Goal: Task Accomplishment & Management: Use online tool/utility

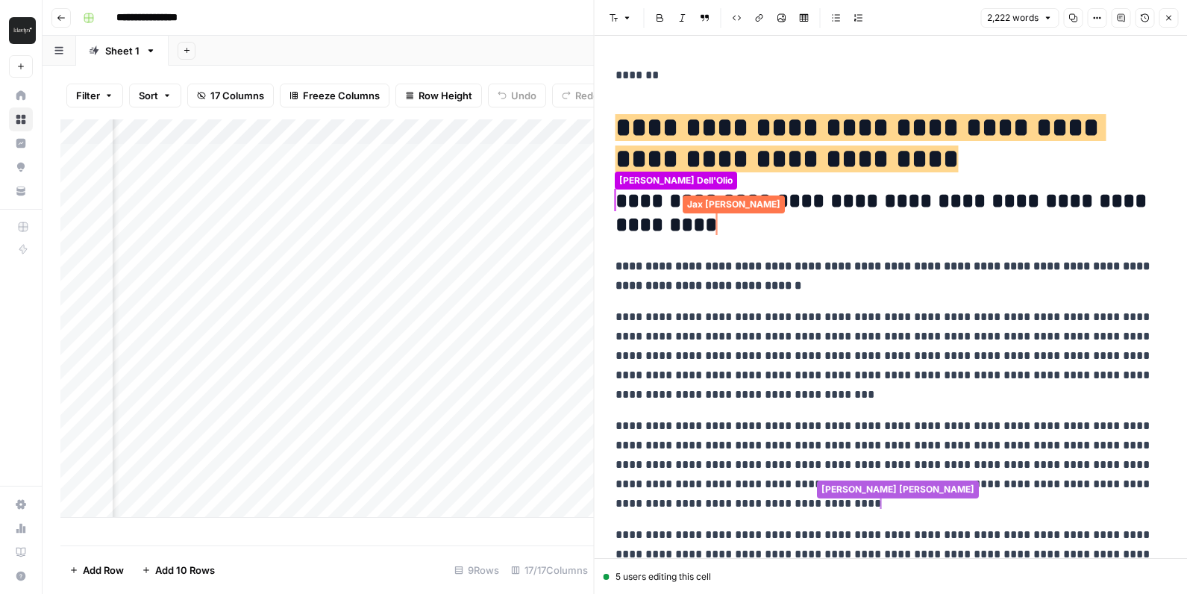
click at [884, 346] on p "**********" at bounding box center [891, 355] width 551 height 97
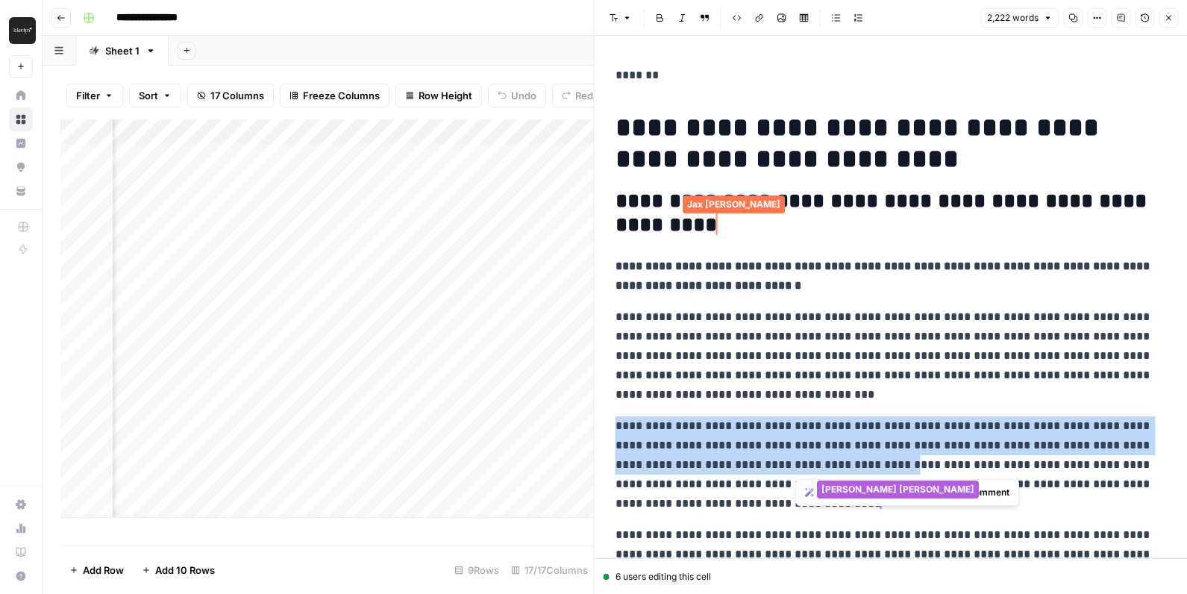
drag, startPoint x: 894, startPoint y: 388, endPoint x: 894, endPoint y: 460, distance: 72.4
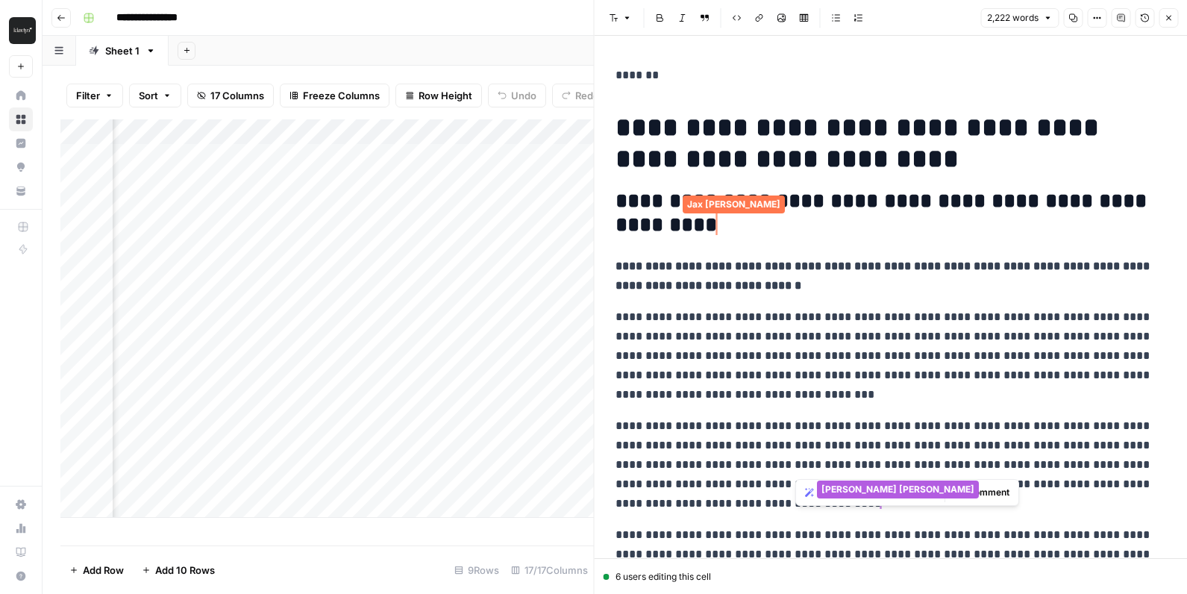
click at [1025, 335] on p "**********" at bounding box center [891, 355] width 551 height 97
click at [1141, 21] on icon "button" at bounding box center [1144, 17] width 9 height 9
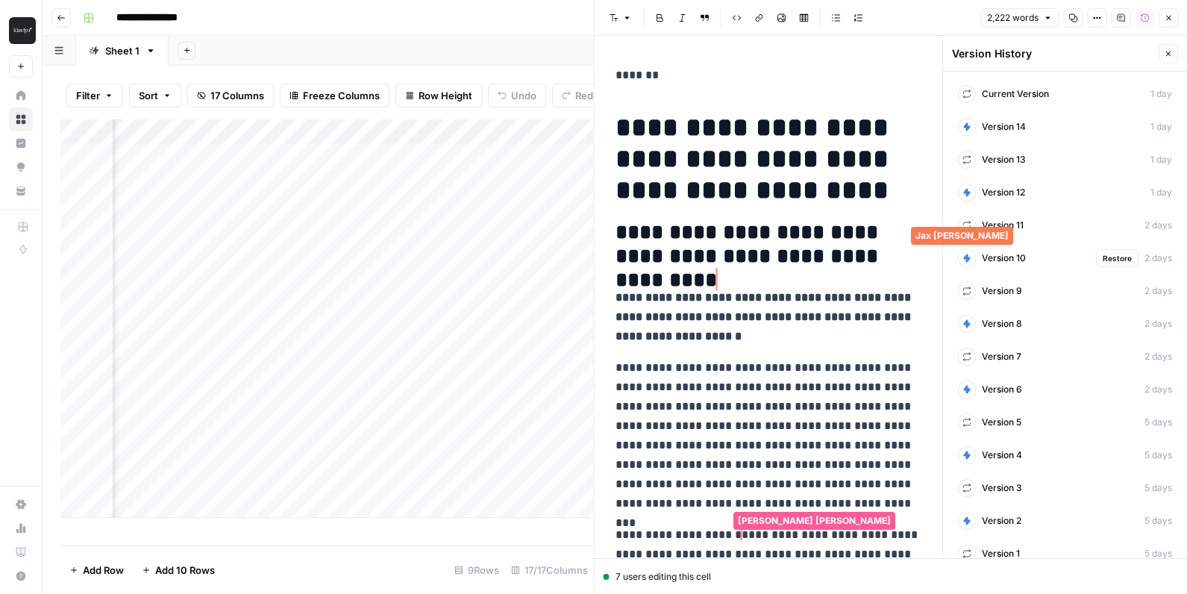
click at [1013, 263] on span "Version 10" at bounding box center [1004, 257] width 44 height 13
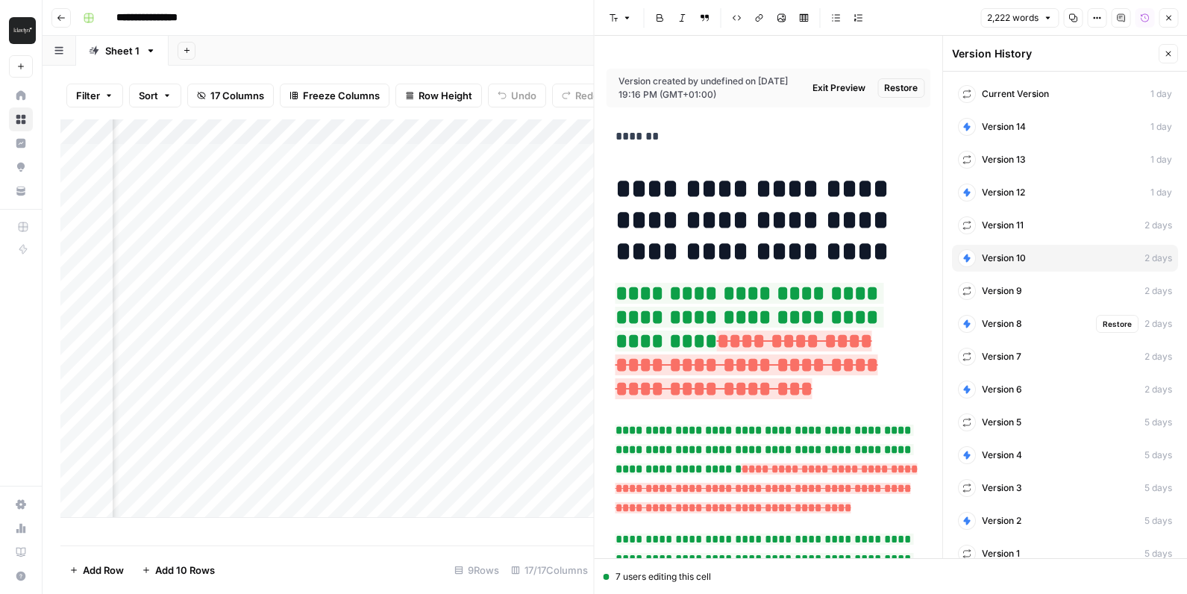
click at [1013, 334] on div "Version 8 Restore 2 days" at bounding box center [1065, 323] width 226 height 27
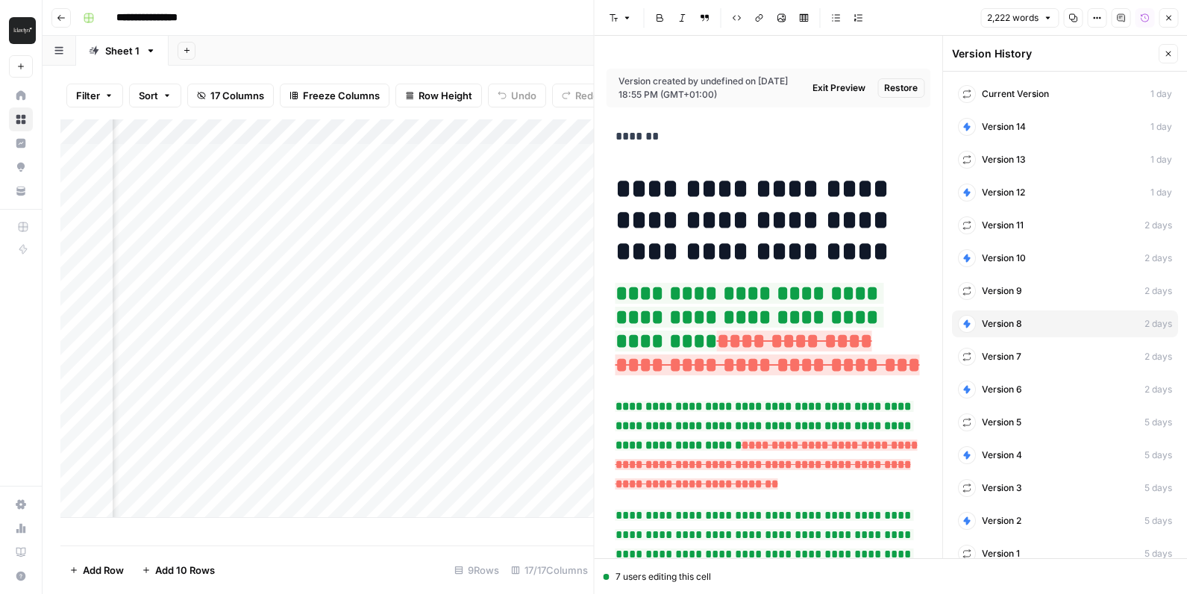
click at [1125, 17] on button "Comments" at bounding box center [1120, 17] width 19 height 19
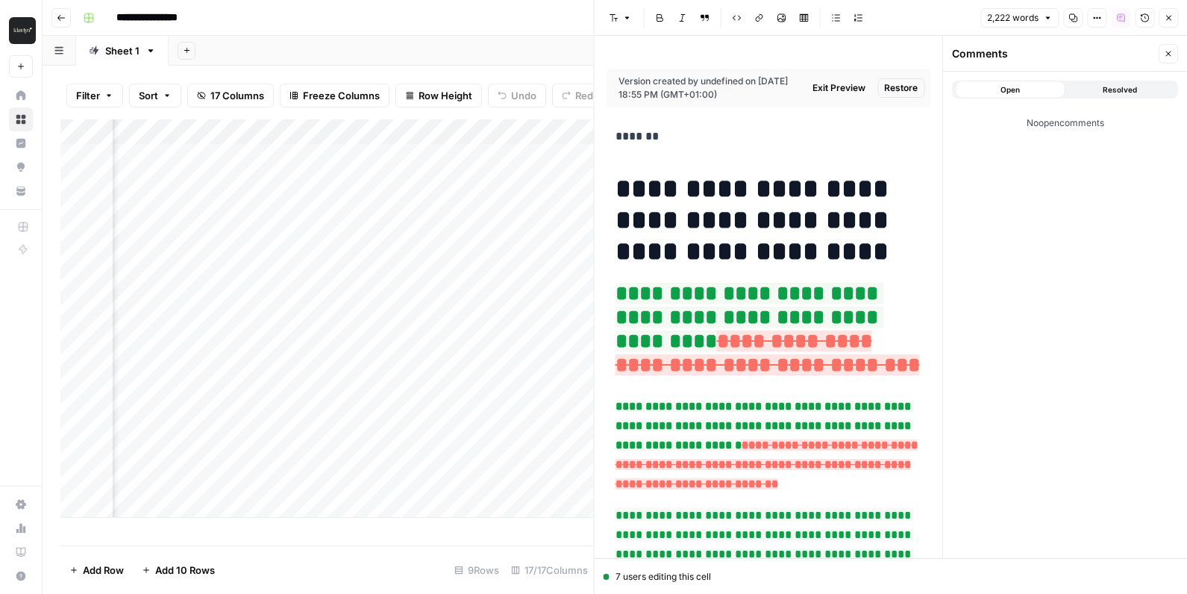
click at [1169, 18] on icon "button" at bounding box center [1168, 17] width 9 height 9
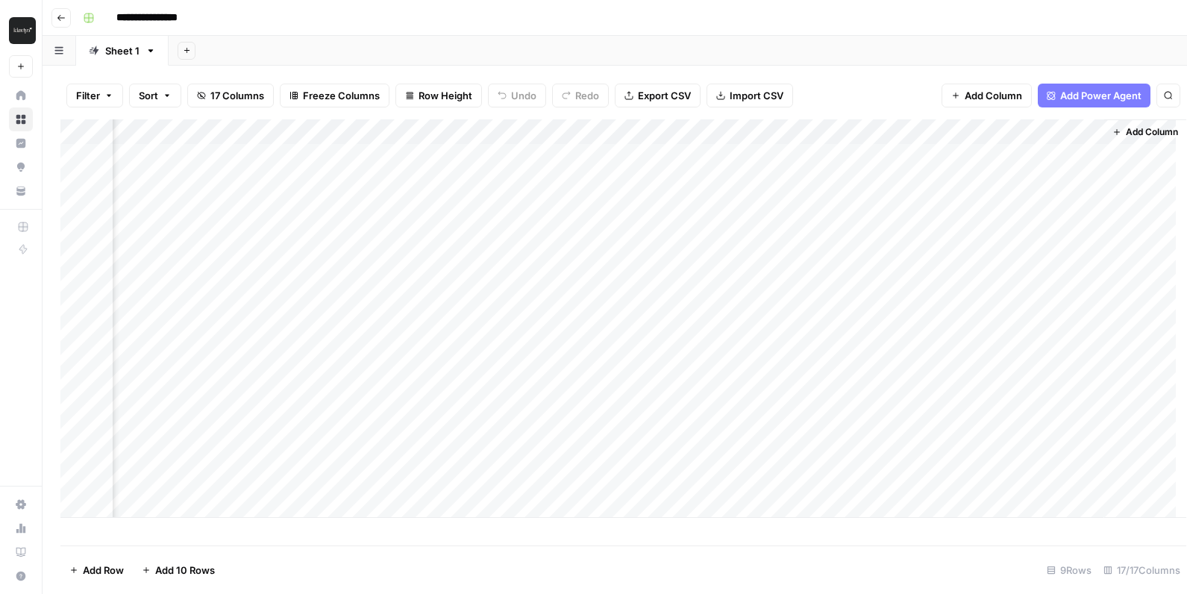
scroll to position [0, 1383]
click at [1059, 161] on div "Add Column" at bounding box center [614, 318] width 1109 height 398
click at [1125, 164] on div "Add Column" at bounding box center [1145, 318] width 82 height 398
click at [1034, 157] on div "Add Column" at bounding box center [614, 318] width 1109 height 398
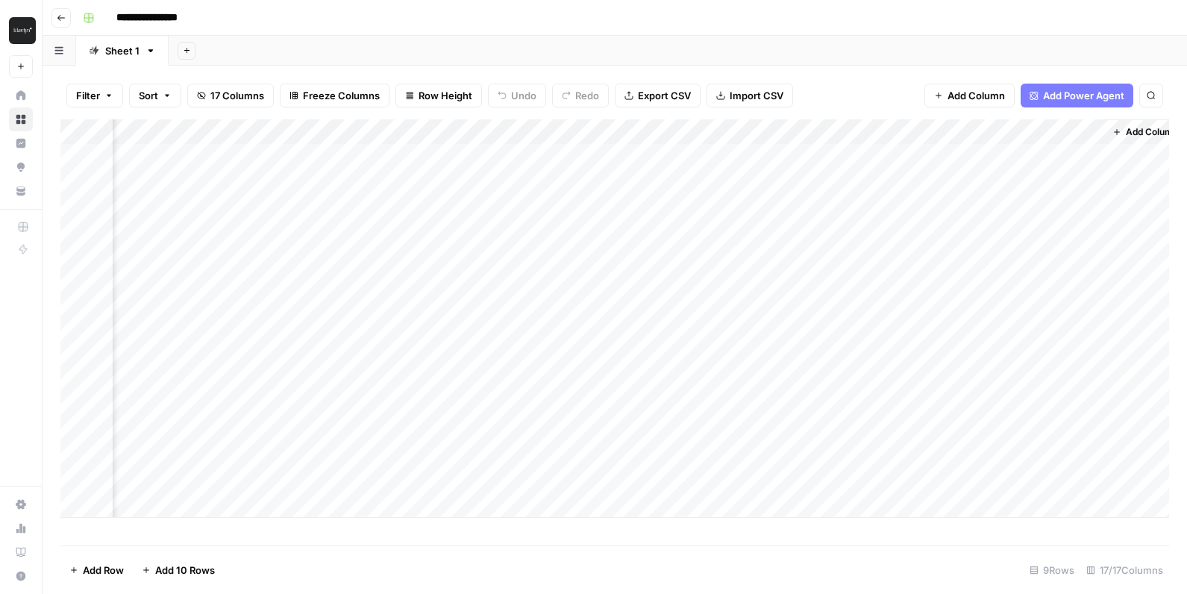
click at [1105, 128] on div "Add Column" at bounding box center [1145, 318] width 82 height 398
click at [1089, 153] on div "Add Column" at bounding box center [614, 318] width 1109 height 398
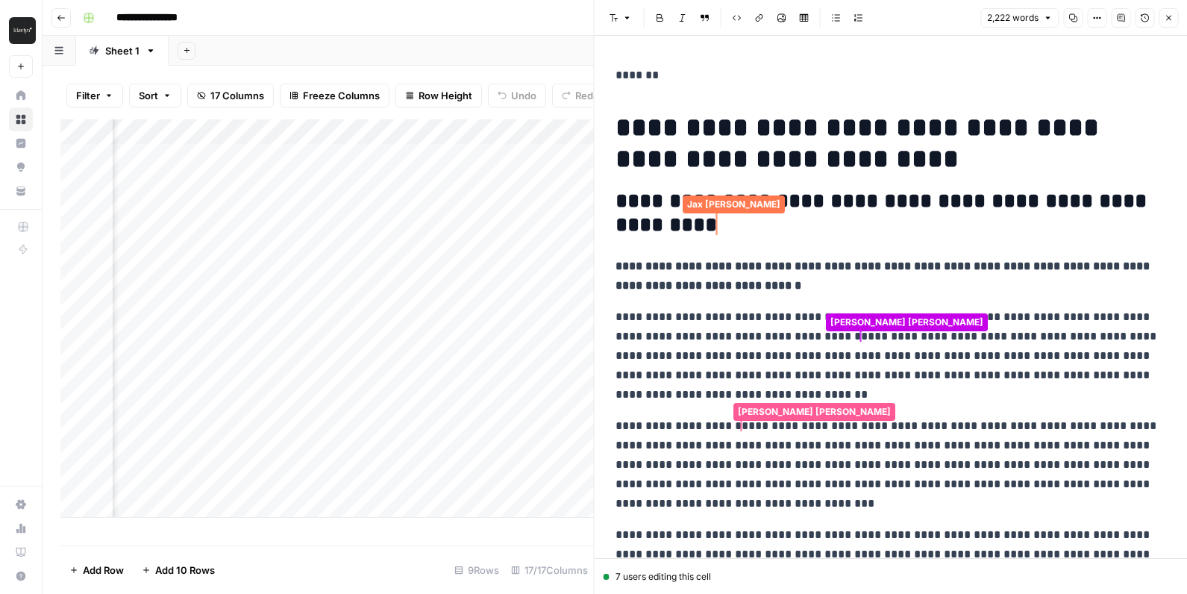
scroll to position [0, 1892]
click at [246, 197] on div "Add Column" at bounding box center [327, 318] width 534 height 398
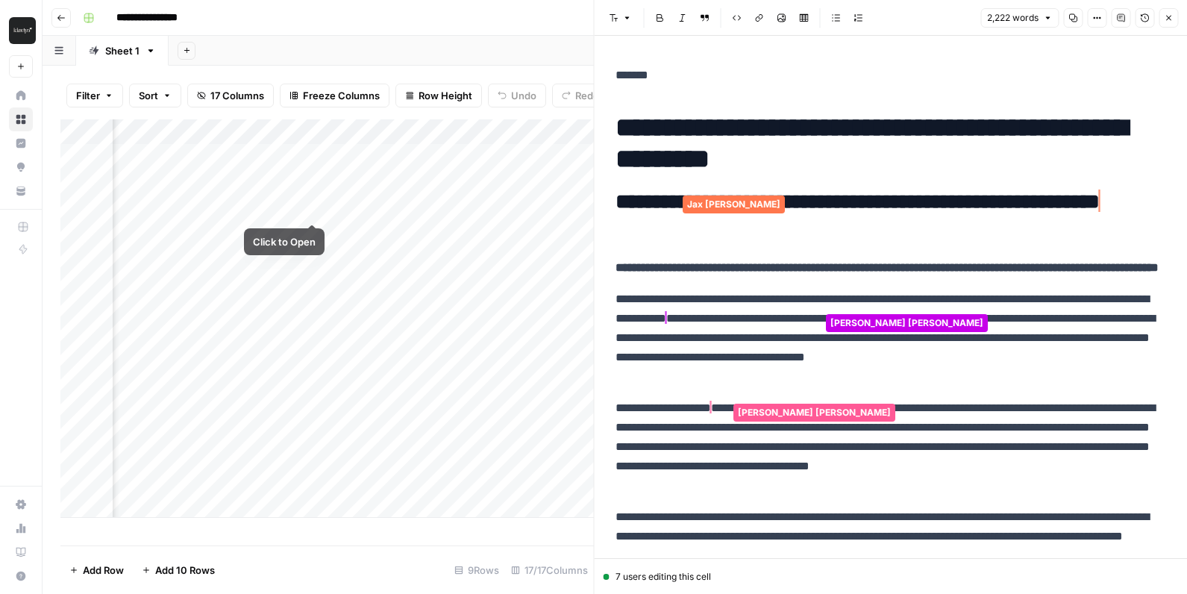
click at [284, 204] on div "Add Column" at bounding box center [327, 318] width 534 height 398
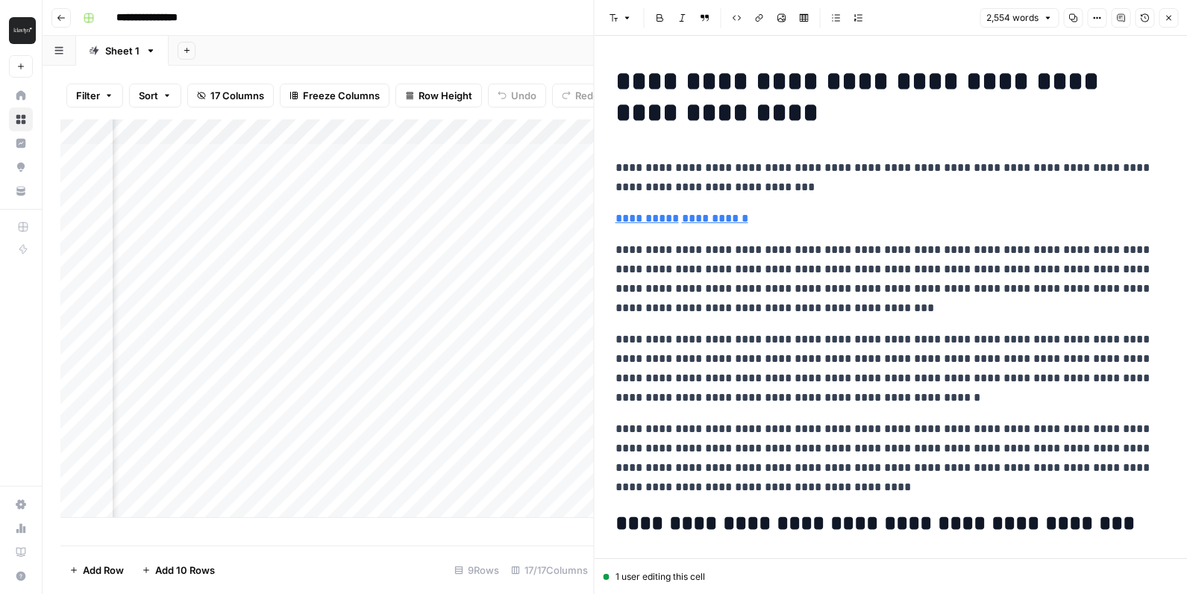
click at [230, 160] on div "Add Column" at bounding box center [327, 318] width 534 height 398
click at [249, 160] on div "Add Column" at bounding box center [327, 318] width 534 height 398
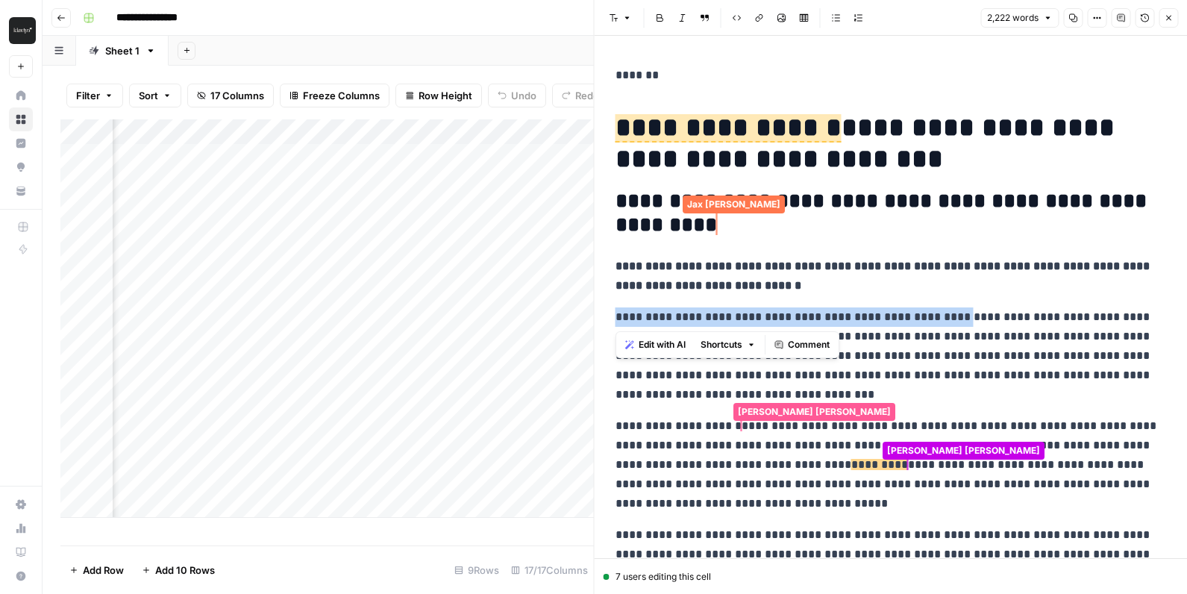
drag, startPoint x: 861, startPoint y: 304, endPoint x: 948, endPoint y: 312, distance: 87.6
click at [824, 340] on span "Comment" at bounding box center [809, 344] width 42 height 13
